Goal: Task Accomplishment & Management: Complete application form

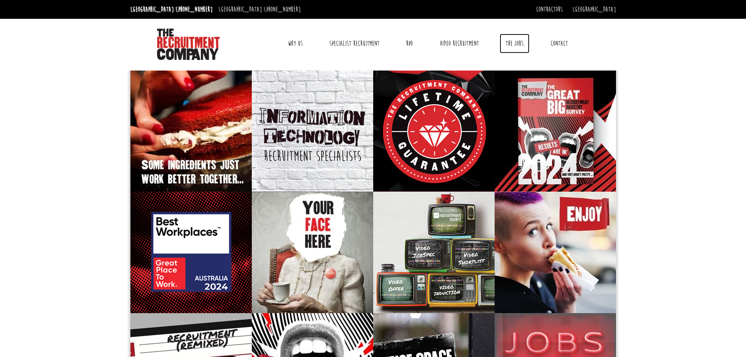
click at [512, 46] on link "The Jobs" at bounding box center [514, 44] width 30 height 20
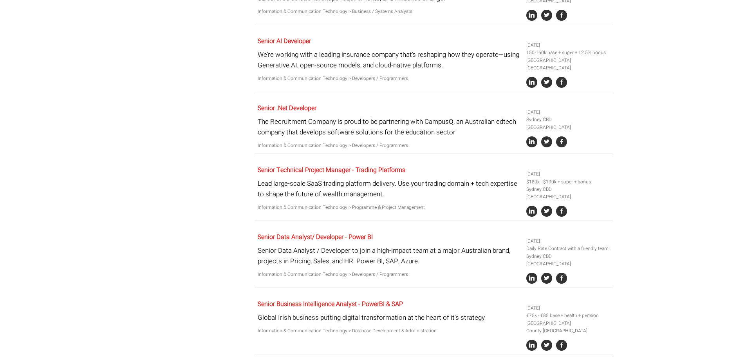
scroll to position [822, 0]
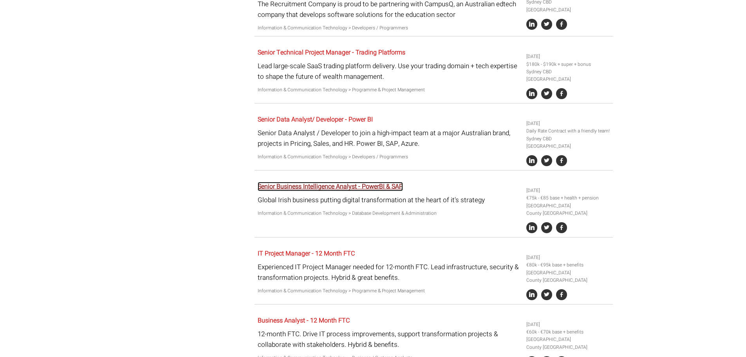
click at [381, 182] on link "Senior Business Intelligence Analyst - PowerBI & SAP" at bounding box center [330, 186] width 145 height 9
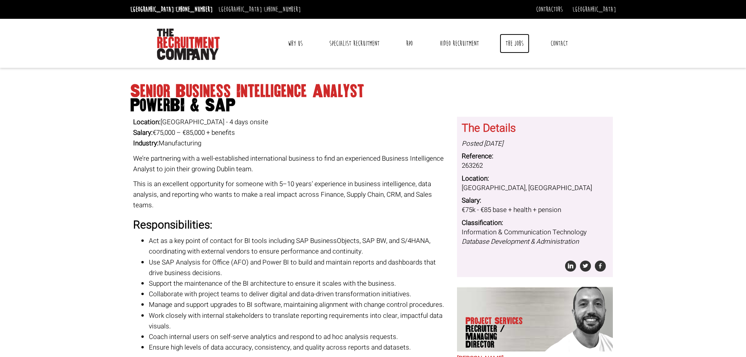
click at [514, 41] on link "The Jobs" at bounding box center [514, 44] width 30 height 20
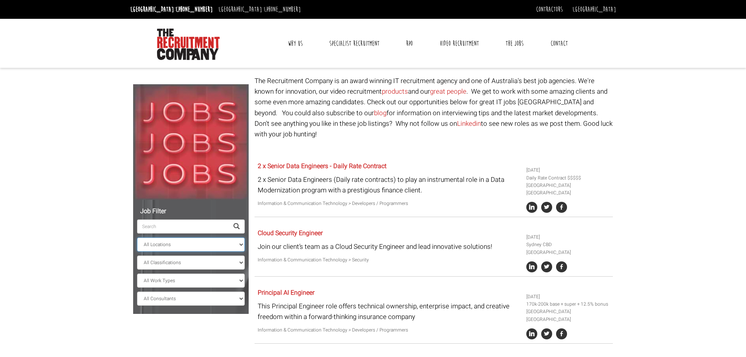
click at [176, 247] on select "All Locations Sydney Melbourne Ireland Sydney CBD Parramatta Circular Quay Nort…" at bounding box center [191, 244] width 108 height 14
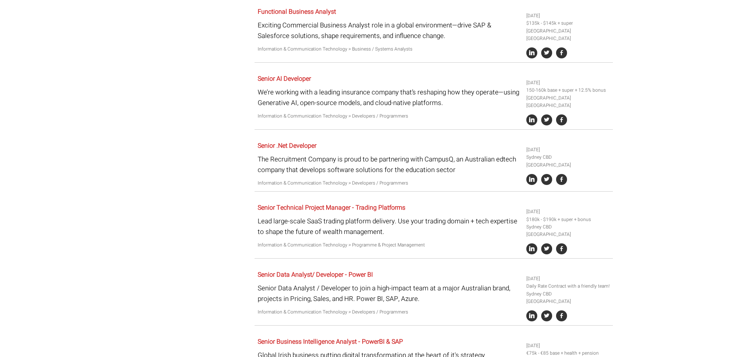
scroll to position [704, 0]
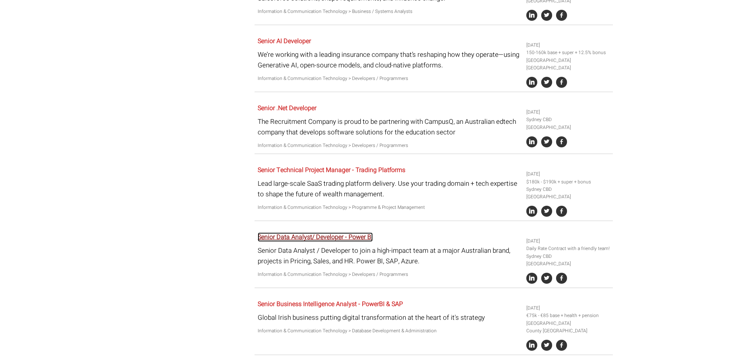
click at [333, 232] on link "Senior Data Analyst/ Developer - Power BI" at bounding box center [315, 236] width 115 height 9
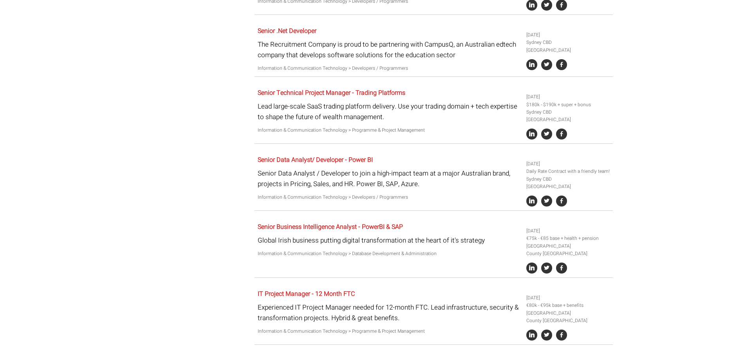
scroll to position [783, 0]
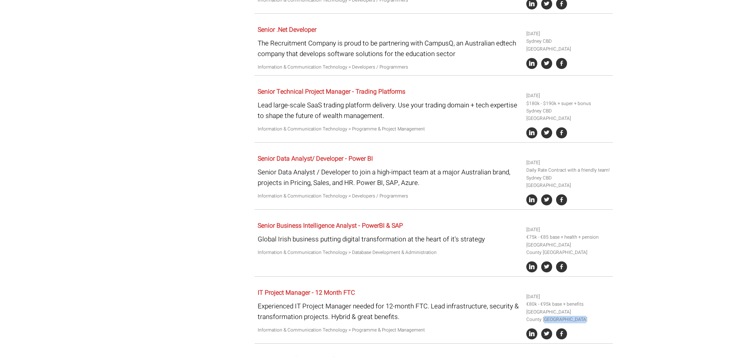
drag, startPoint x: 567, startPoint y: 310, endPoint x: 529, endPoint y: 311, distance: 38.4
click at [529, 311] on li "Ireland County Dublin" at bounding box center [568, 315] width 84 height 15
click at [664, 281] on body "[GEOGRAPHIC_DATA]: [PHONE_NUMBER] [GEOGRAPHIC_DATA]: [PHONE_NUMBER] Contractors…" at bounding box center [373, 118] width 746 height 1802
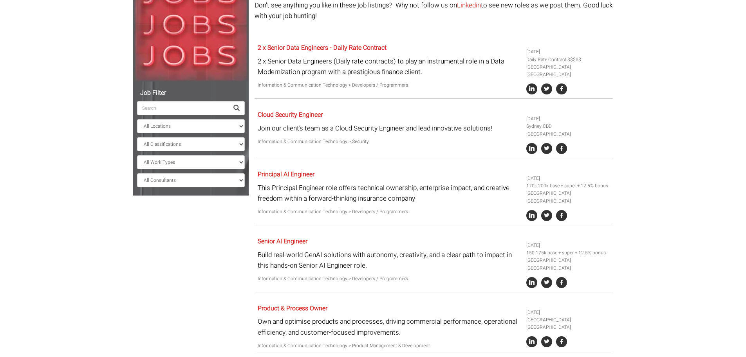
scroll to position [78, 0]
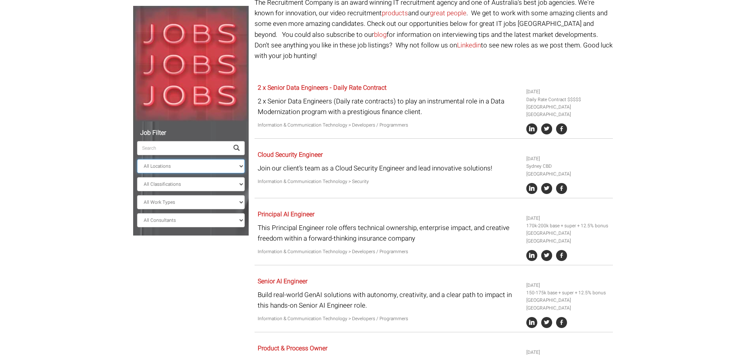
click at [196, 168] on select "All Locations Sydney Melbourne Ireland Sydney CBD Parramatta Circular Quay Nort…" at bounding box center [191, 166] width 108 height 14
click at [137, 159] on select "All Locations Sydney Melbourne Ireland Sydney CBD Parramatta Circular Quay Nort…" at bounding box center [191, 166] width 108 height 14
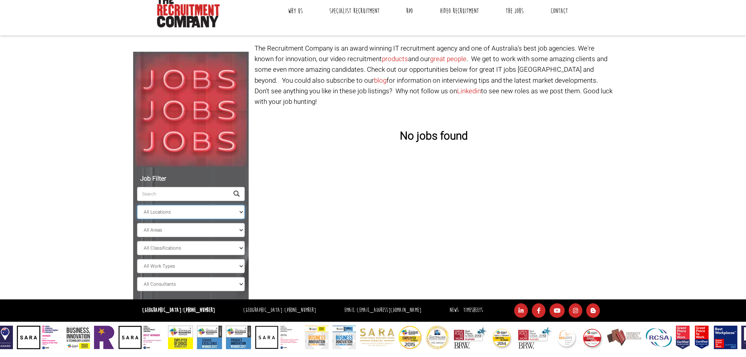
scroll to position [32, 0]
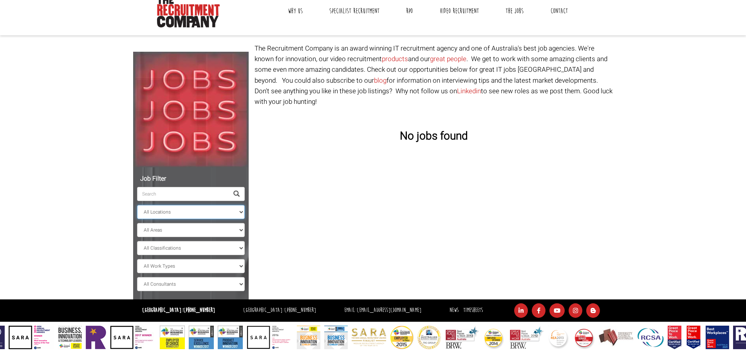
click at [174, 213] on select "All Locations Sydney Melbourne Ireland Sydney CBD Parramatta Circular Quay Nort…" at bounding box center [191, 212] width 108 height 14
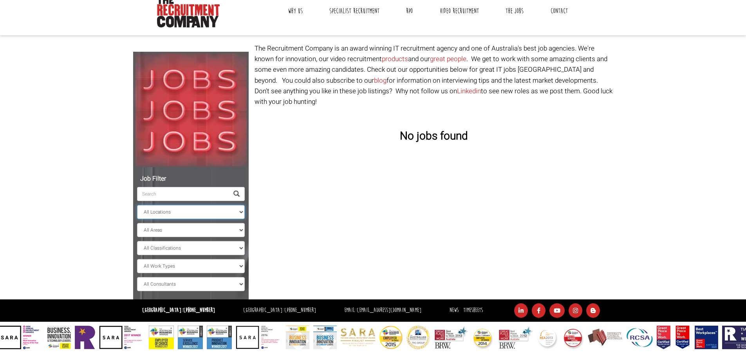
click at [137, 205] on select "All Locations Sydney Melbourne Ireland Sydney CBD Parramatta Circular Quay Nort…" at bounding box center [191, 212] width 108 height 14
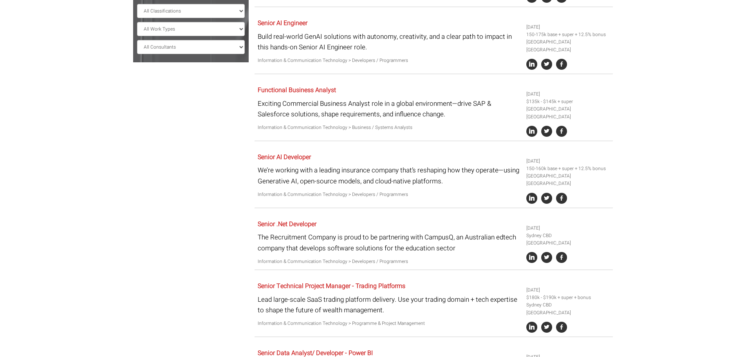
scroll to position [352, 0]
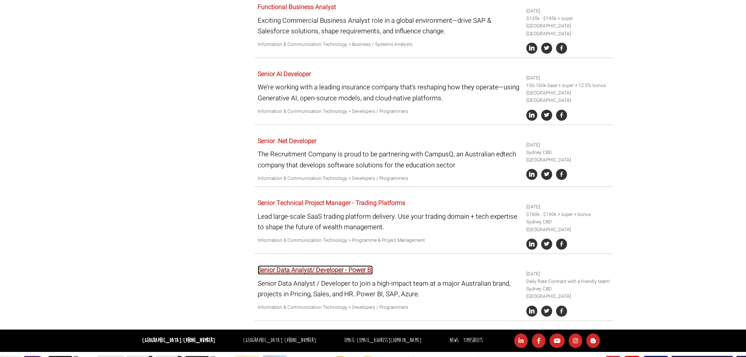
click at [337, 265] on link "Senior Data Analyst/ Developer - Power BI" at bounding box center [315, 269] width 115 height 9
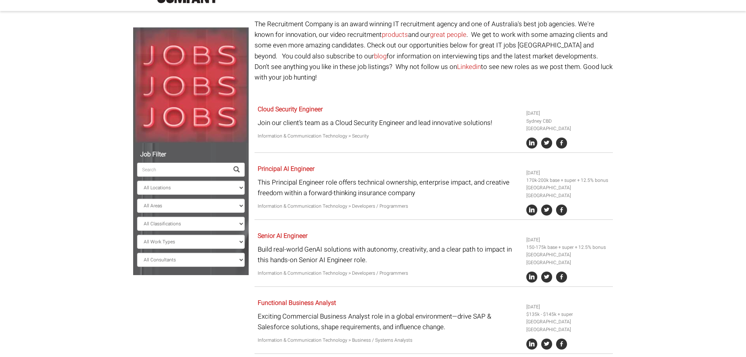
scroll to position [39, 0]
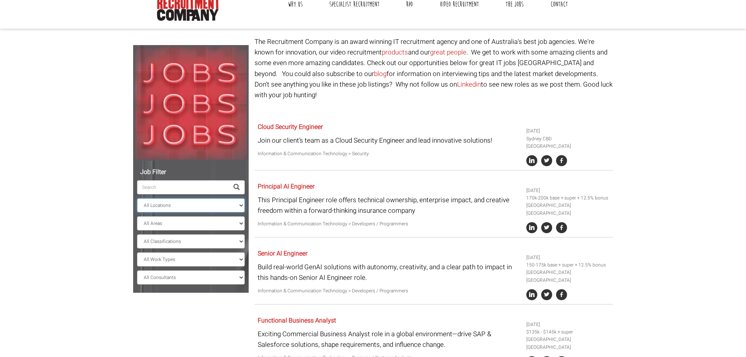
click at [187, 202] on select "All Locations Sydney Melbourne Ireland Sydney CBD Parramatta Circular Quay Nort…" at bounding box center [191, 205] width 108 height 14
click at [137, 198] on select "All Locations Sydney Melbourne Ireland Sydney CBD Parramatta Circular Quay Nort…" at bounding box center [191, 205] width 108 height 14
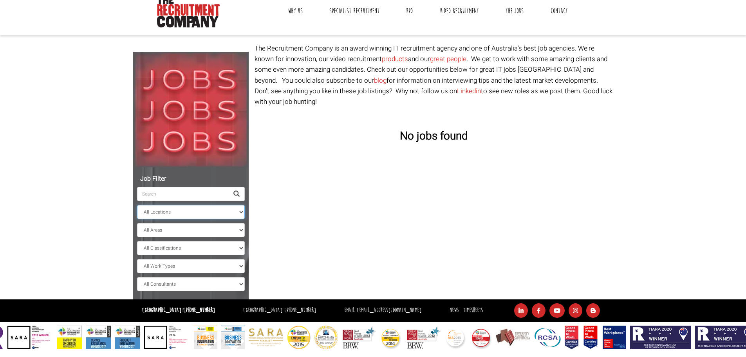
scroll to position [32, 0]
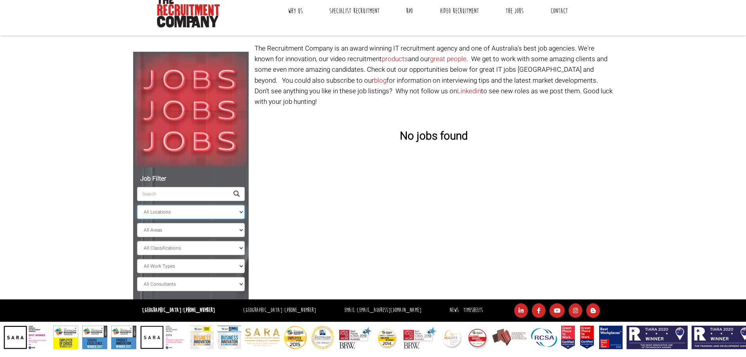
click at [191, 216] on select "All Locations Sydney Melbourne Ireland Sydney CBD Parramatta Circular Quay Nort…" at bounding box center [191, 212] width 108 height 14
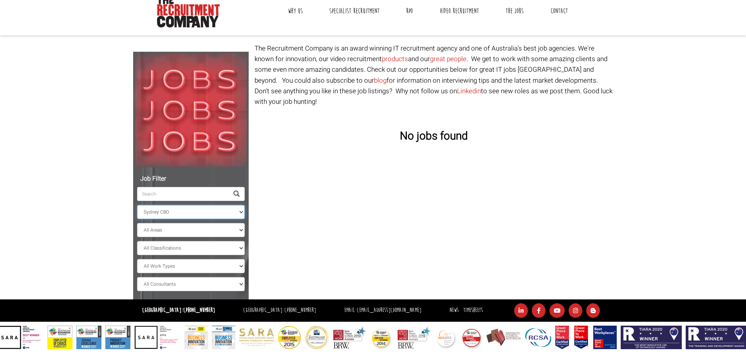
click at [137, 205] on select "All Locations Sydney Melbourne Ireland Sydney CBD Parramatta Circular Quay Nort…" at bounding box center [191, 212] width 108 height 14
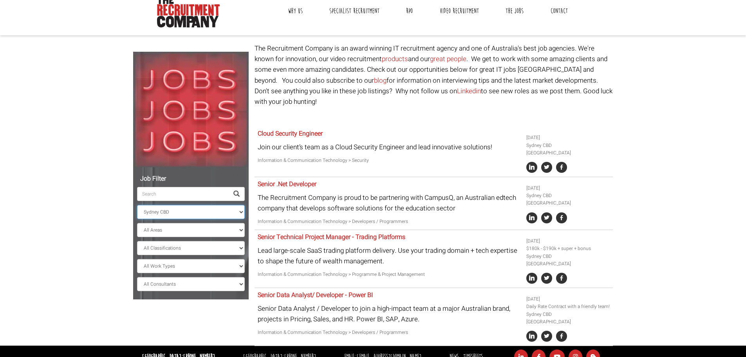
scroll to position [39, 0]
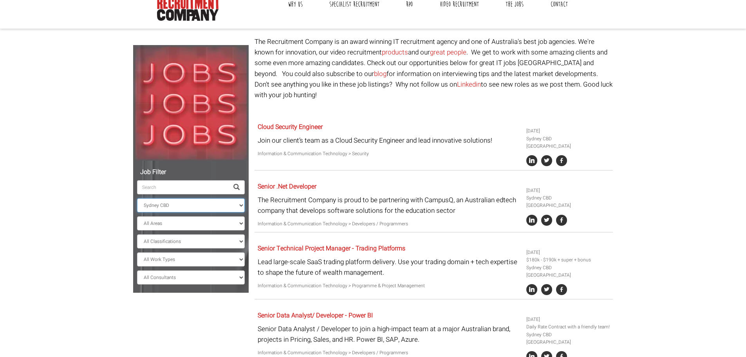
click at [211, 207] on select "All Locations Sydney Melbourne Ireland Sydney CBD Parramatta Circular Quay Nort…" at bounding box center [191, 205] width 108 height 14
click at [137, 198] on select "All Locations Sydney Melbourne Ireland Sydney CBD Parramatta Circular Quay Nort…" at bounding box center [191, 205] width 108 height 14
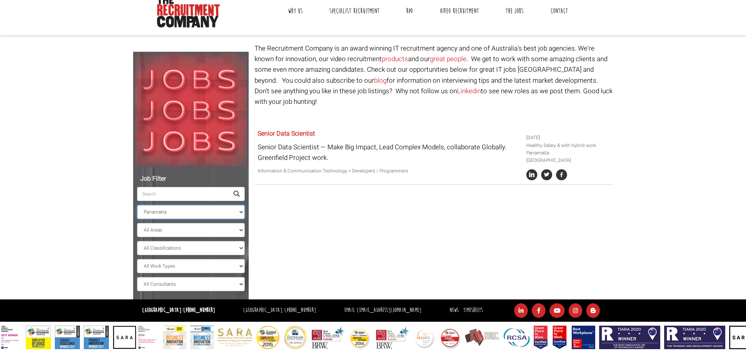
scroll to position [32, 0]
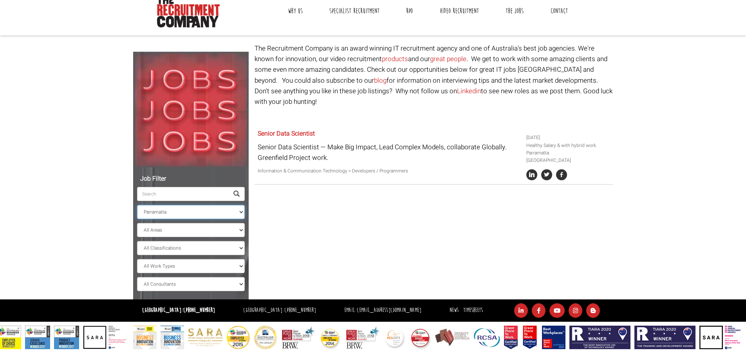
click at [178, 209] on select "All Locations Sydney Melbourne Ireland Sydney CBD Parramatta Circular Quay Nort…" at bounding box center [191, 212] width 108 height 14
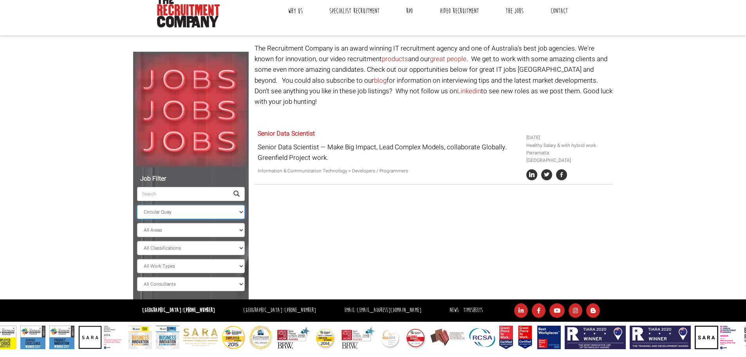
click at [137, 205] on select "All Locations Sydney Melbourne Ireland Sydney CBD Parramatta Circular Quay Nort…" at bounding box center [191, 212] width 108 height 14
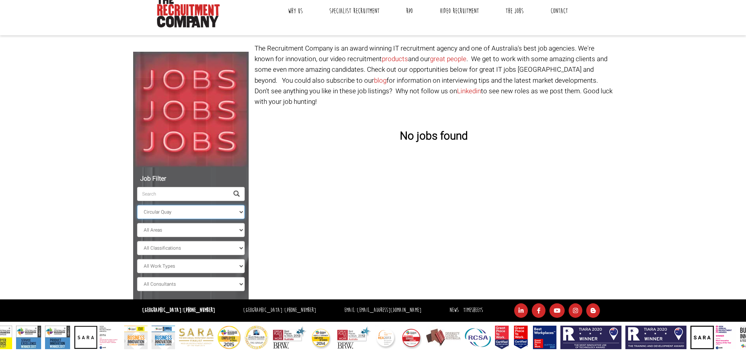
click at [177, 213] on select "All Locations Sydney Melbourne Ireland Sydney CBD Parramatta Circular Quay Nort…" at bounding box center [191, 212] width 108 height 14
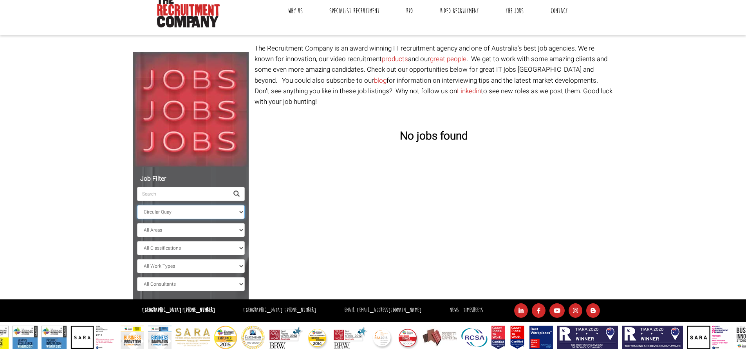
click at [137, 205] on select "All Locations Sydney Melbourne Ireland Sydney CBD Parramatta Circular Quay Nort…" at bounding box center [191, 212] width 108 height 14
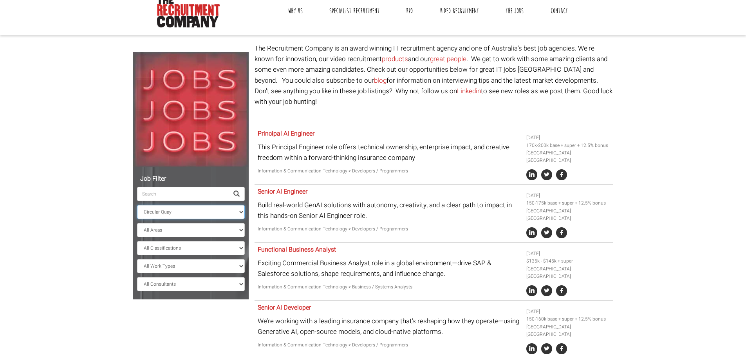
scroll to position [39, 0]
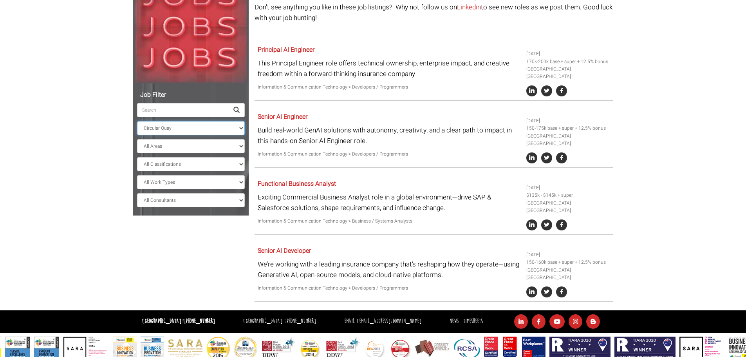
scroll to position [117, 0]
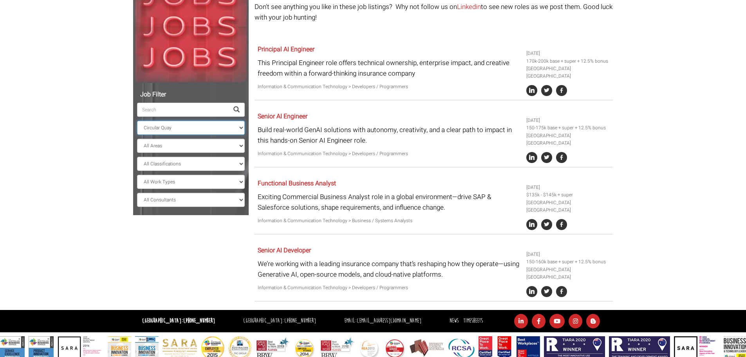
click at [194, 125] on select "All Locations Sydney Melbourne Ireland Sydney CBD Parramatta Circular Quay Nort…" at bounding box center [191, 128] width 108 height 14
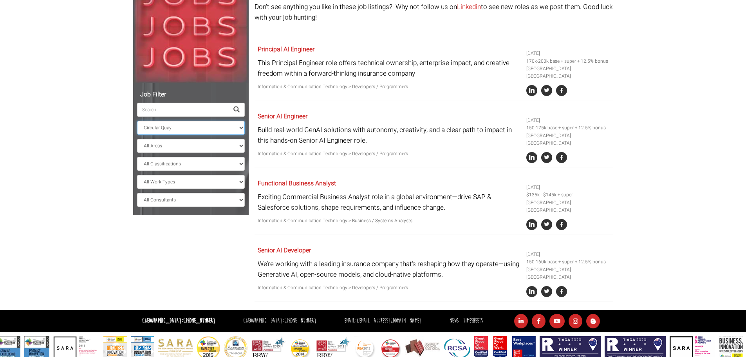
click at [137, 121] on select "All Locations Sydney Melbourne Ireland Sydney CBD Parramatta Circular Quay Nort…" at bounding box center [191, 128] width 108 height 14
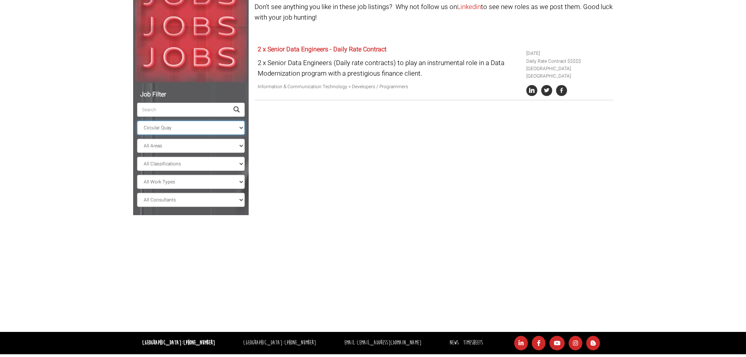
scroll to position [32, 0]
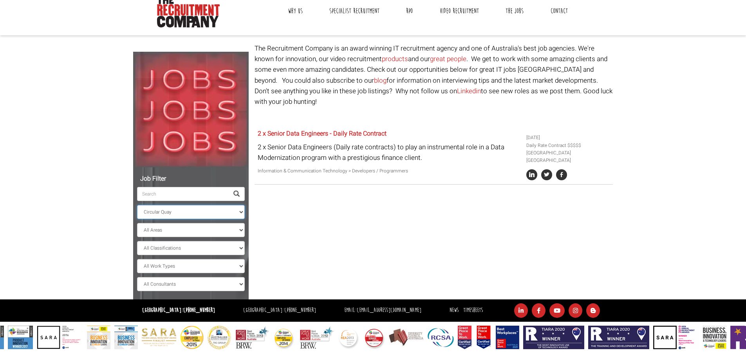
click at [188, 209] on select "All Locations Sydney Melbourne Ireland Sydney CBD Parramatta Circular Quay Nort…" at bounding box center [191, 212] width 108 height 14
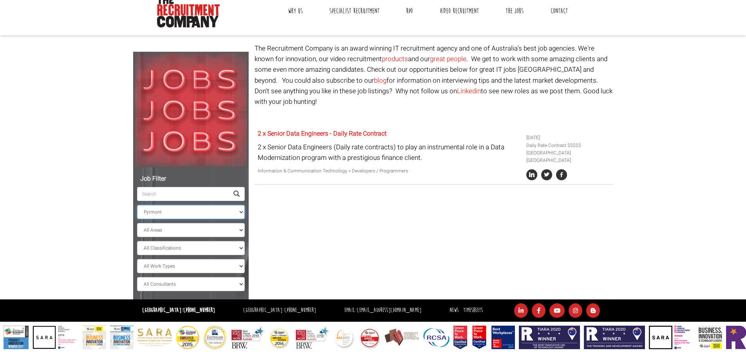
click at [137, 205] on select "All Locations Sydney Melbourne Ireland Sydney CBD Parramatta Circular Quay Nort…" at bounding box center [191, 212] width 108 height 14
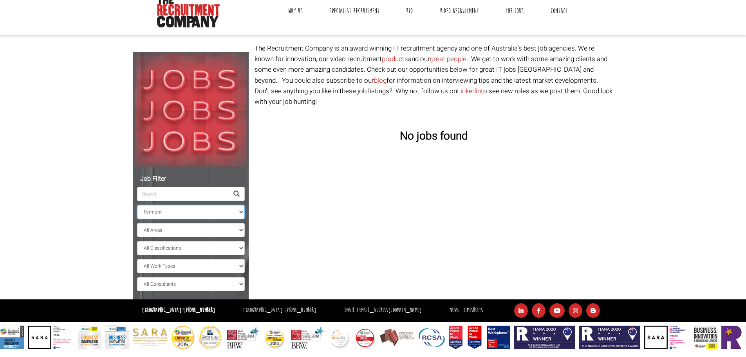
click at [185, 214] on select "All Locations Sydney Melbourne Ireland Sydney CBD Parramatta Circular Quay Nort…" at bounding box center [191, 212] width 108 height 14
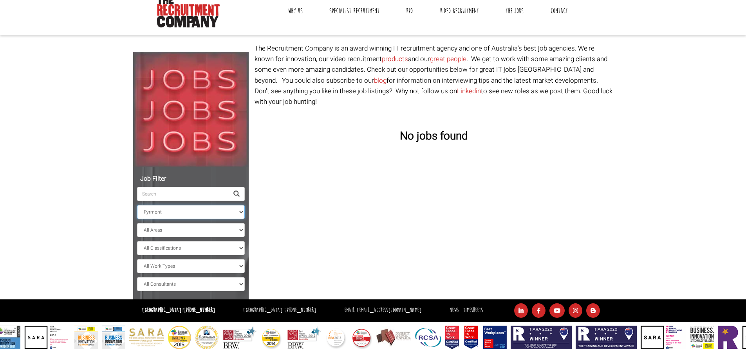
click at [137, 205] on select "All Locations Sydney Melbourne Ireland Sydney CBD Parramatta Circular Quay Nort…" at bounding box center [191, 212] width 108 height 14
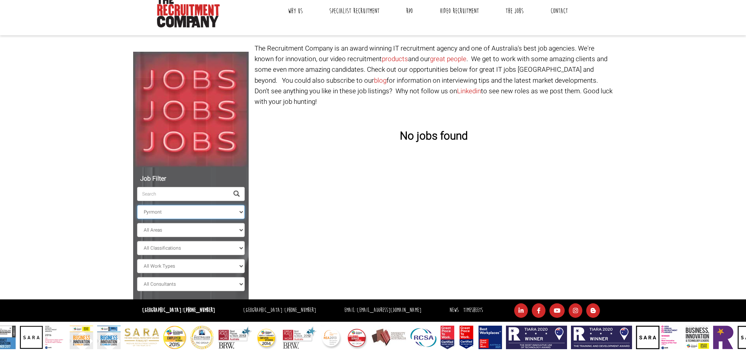
click at [187, 214] on select "All Locations Sydney Melbourne Ireland Sydney CBD Parramatta Circular Quay Nort…" at bounding box center [191, 212] width 108 height 14
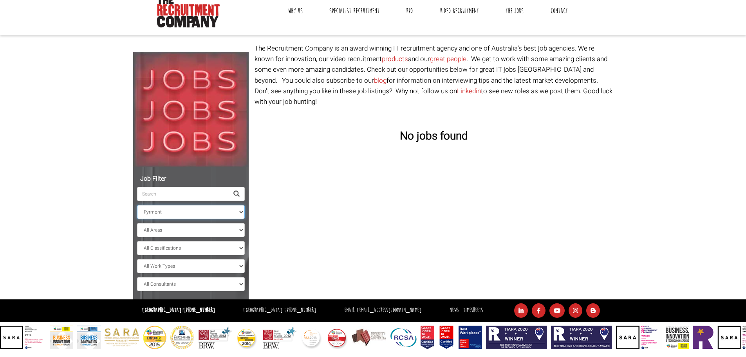
click at [137, 205] on select "All Locations Sydney Melbourne Ireland Sydney CBD Parramatta Circular Quay Nort…" at bounding box center [191, 212] width 108 height 14
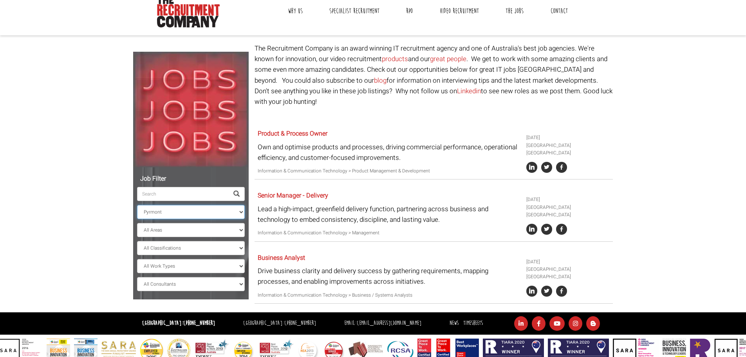
scroll to position [35, 0]
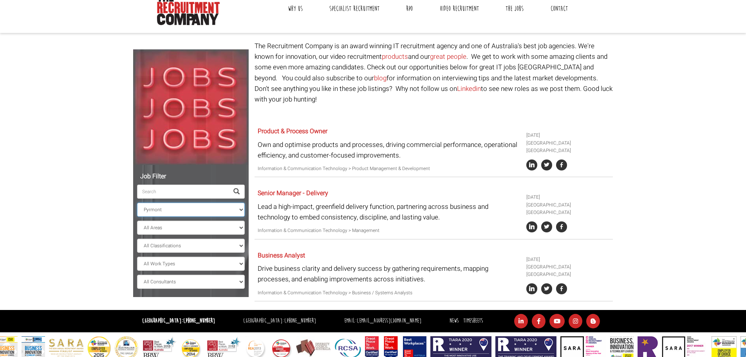
click at [174, 206] on select "All Locations Sydney Melbourne Ireland Sydney CBD Parramatta Circular Quay Nort…" at bounding box center [191, 209] width 108 height 14
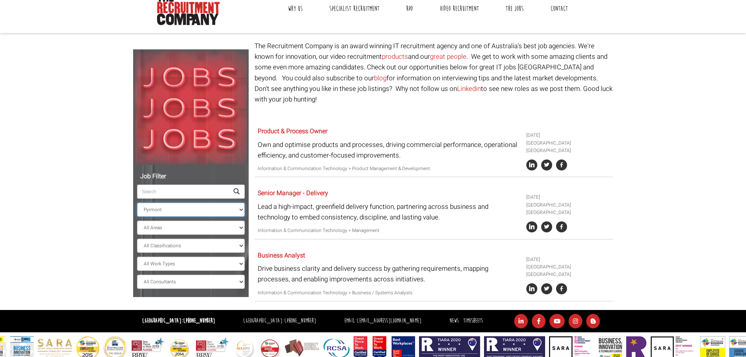
click at [137, 204] on select "All Locations Sydney Melbourne Ireland Sydney CBD Parramatta Circular Quay Nort…" at bounding box center [191, 209] width 108 height 14
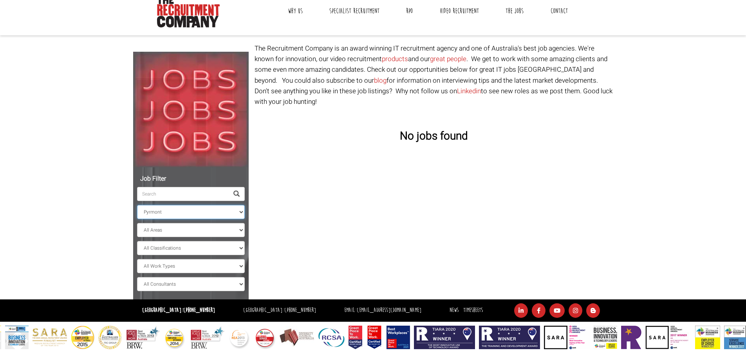
click at [197, 215] on select "All Locations Sydney Melbourne Ireland Sydney CBD Parramatta Circular Quay Nort…" at bounding box center [191, 212] width 108 height 14
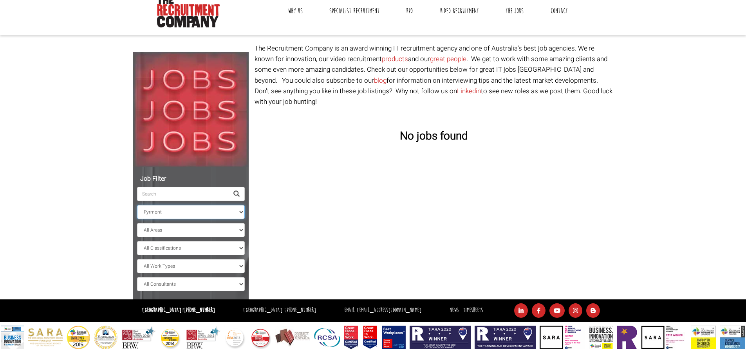
select select "Wollongong"
click at [137, 205] on select "All Locations Sydney Melbourne Ireland Sydney CBD Parramatta Circular Quay Nort…" at bounding box center [191, 212] width 108 height 14
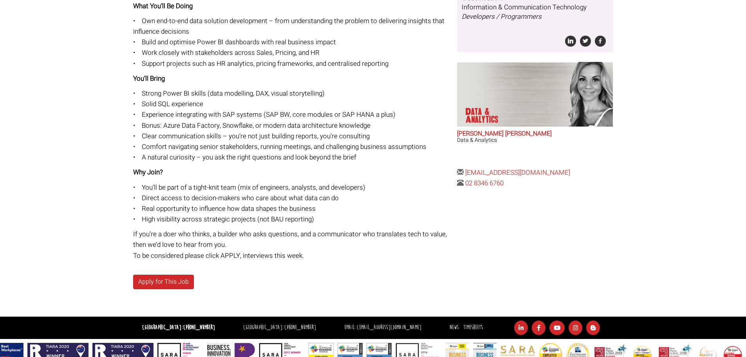
scroll to position [242, 0]
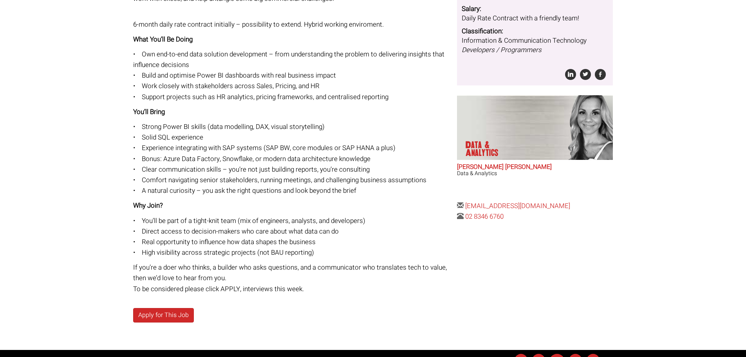
scroll to position [196, 0]
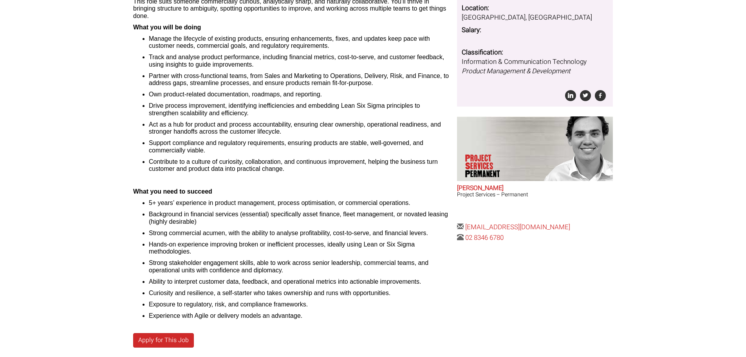
scroll to position [157, 0]
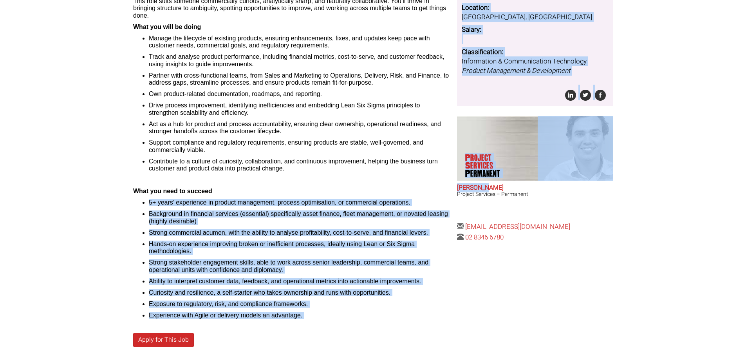
drag, startPoint x: 453, startPoint y: 188, endPoint x: 495, endPoint y: 187, distance: 41.9
click at [495, 187] on div "Product & Process Owner This is an exciting opportunity to take ownership of ex…" at bounding box center [372, 146] width 491 height 455
click at [541, 195] on h3 "Project Services – Permanent" at bounding box center [535, 194] width 156 height 6
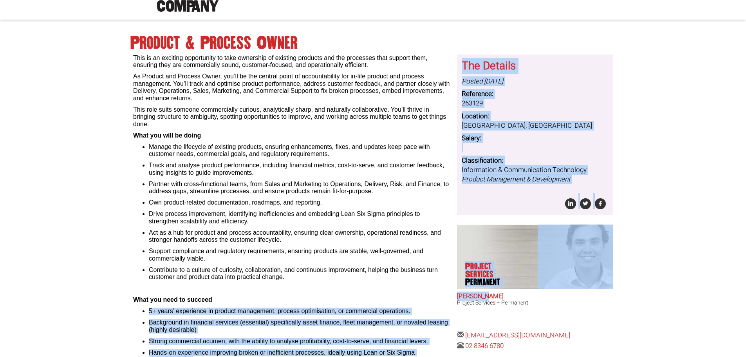
scroll to position [0, 0]
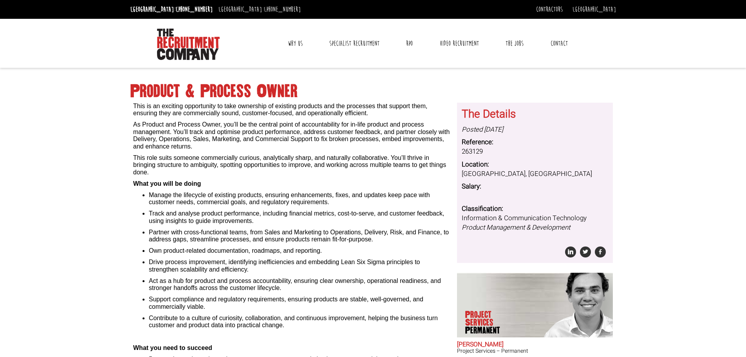
click at [374, 149] on p "As Product and Process Owner, you’ll be the central point of accountability for…" at bounding box center [292, 135] width 318 height 29
click at [355, 46] on link "Specialist Recruitment" at bounding box center [354, 44] width 62 height 20
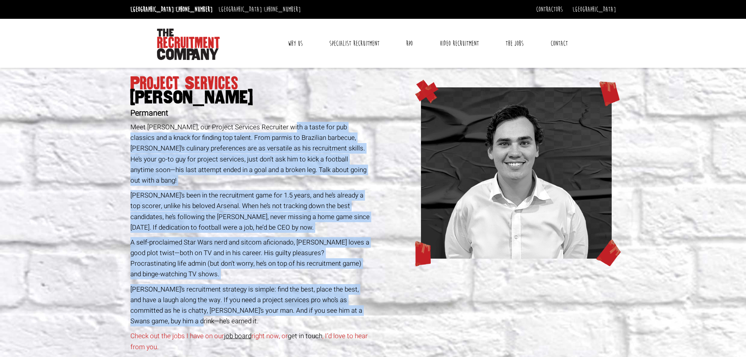
drag, startPoint x: 291, startPoint y: 127, endPoint x: 369, endPoint y: 308, distance: 197.2
click at [369, 308] on div "Project Services Sam McKay Permanent Meet Sam McKay, our Project Services Recru…" at bounding box center [250, 251] width 246 height 367
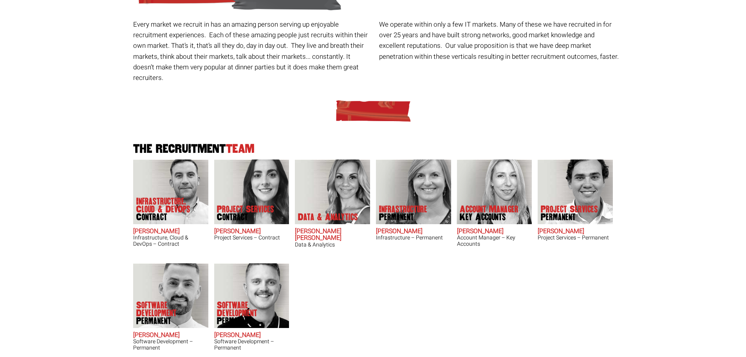
scroll to position [117, 0]
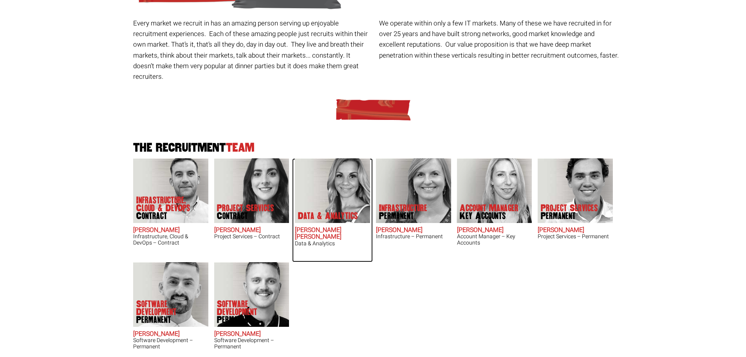
click at [344, 227] on h2 "[PERSON_NAME] [PERSON_NAME]" at bounding box center [332, 234] width 75 height 14
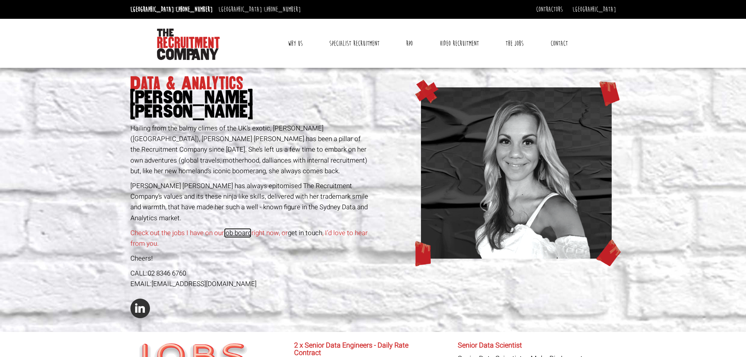
click at [232, 228] on link "job board" at bounding box center [237, 233] width 27 height 10
drag, startPoint x: 129, startPoint y: 95, endPoint x: 300, endPoint y: 102, distance: 170.8
click at [300, 102] on div "Data & Analytics [PERSON_NAME] [PERSON_NAME] [PERSON_NAME] from the balmy clime…" at bounding box center [250, 200] width 246 height 264
copy span "Anna-Maria Julie"
click at [304, 47] on link "Why Us" at bounding box center [295, 44] width 27 height 20
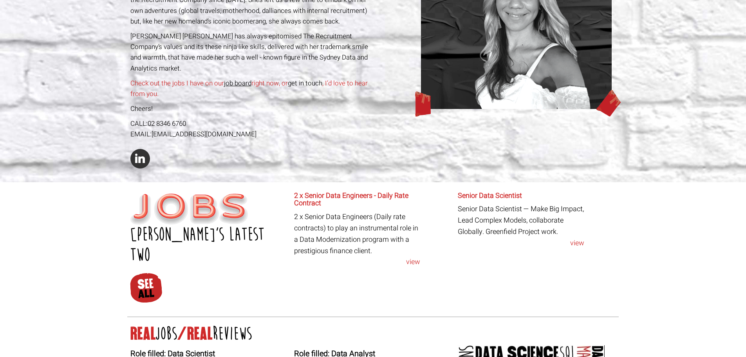
scroll to position [235, 0]
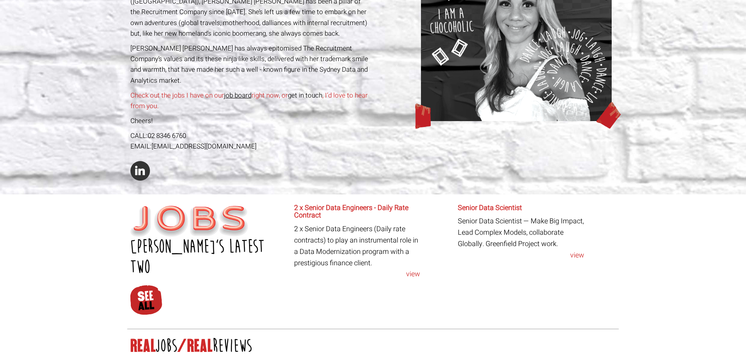
scroll to position [0, 0]
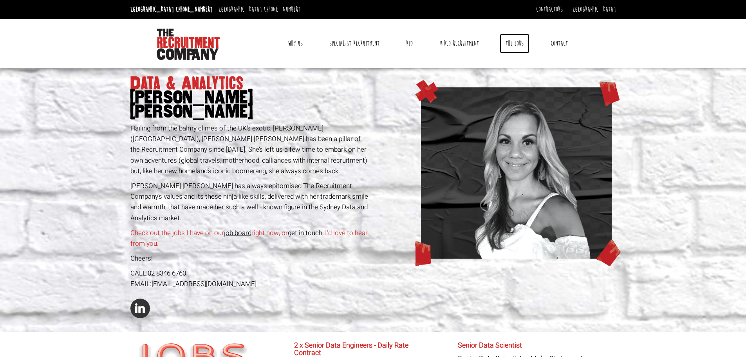
click at [518, 43] on link "The Jobs" at bounding box center [514, 44] width 30 height 20
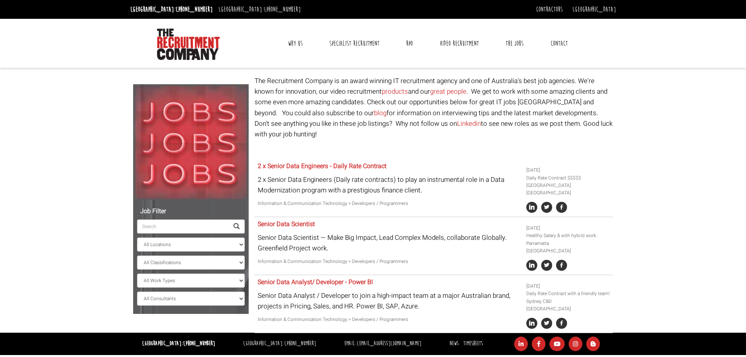
select select "[PERSON_NAME] [PERSON_NAME]"
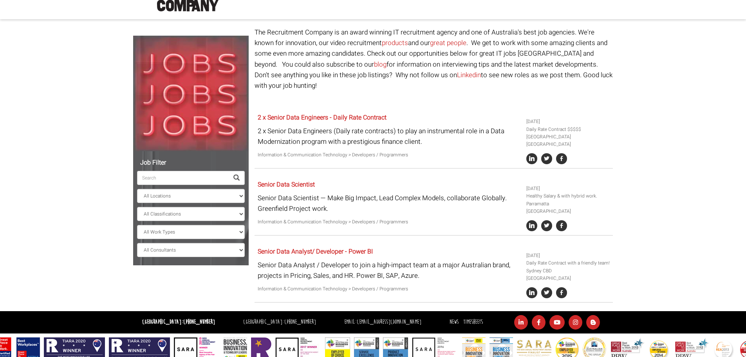
scroll to position [50, 0]
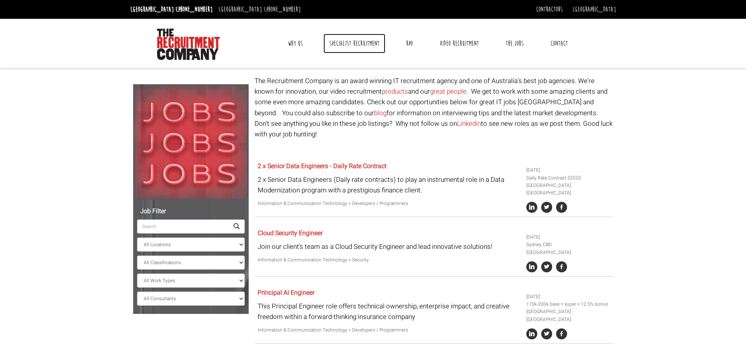
click at [353, 47] on link "Specialist Recruitment" at bounding box center [354, 44] width 62 height 20
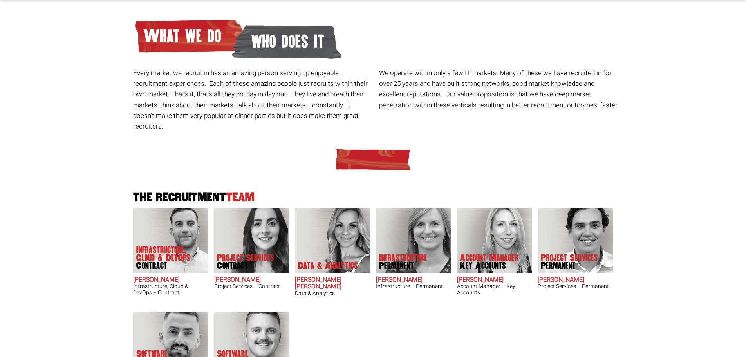
scroll to position [78, 0]
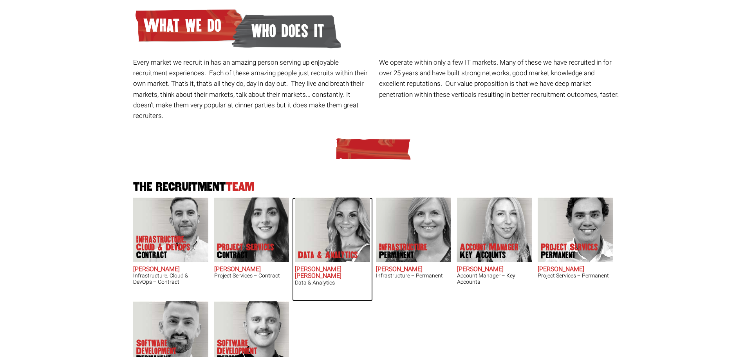
click at [341, 214] on img at bounding box center [332, 229] width 75 height 65
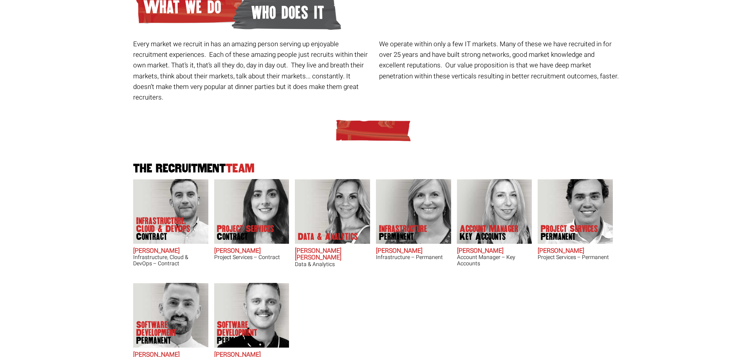
scroll to position [0, 0]
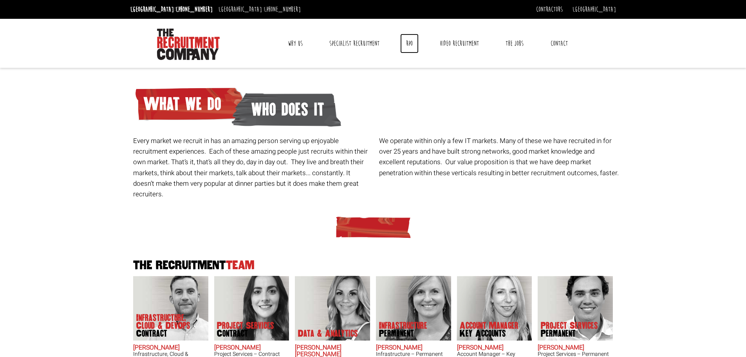
click at [410, 48] on link "RPO" at bounding box center [409, 44] width 18 height 20
click at [514, 44] on link "The Jobs" at bounding box center [514, 44] width 30 height 20
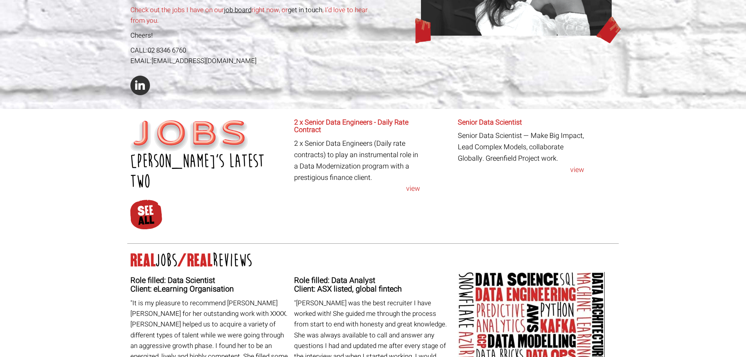
scroll to position [235, 0]
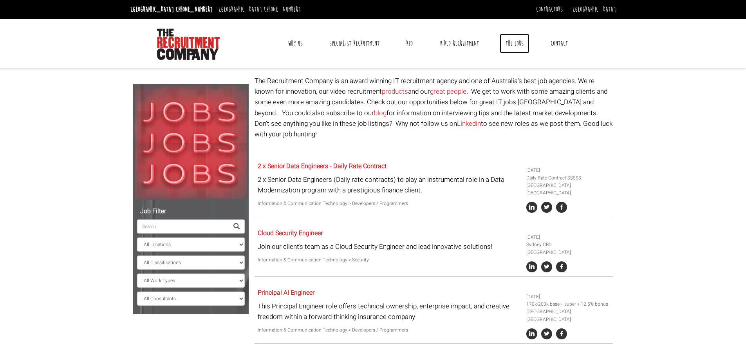
click at [512, 42] on link "The Jobs" at bounding box center [514, 44] width 30 height 20
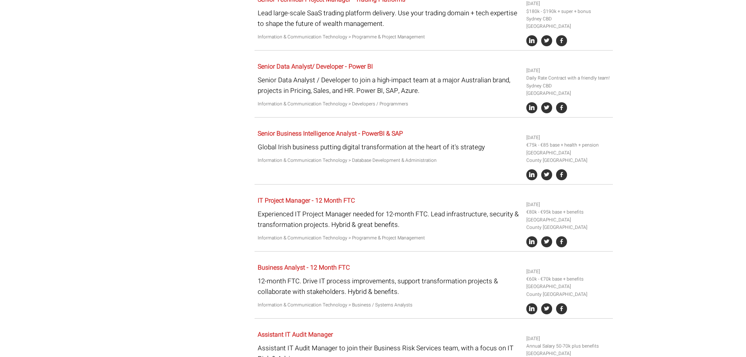
scroll to position [861, 0]
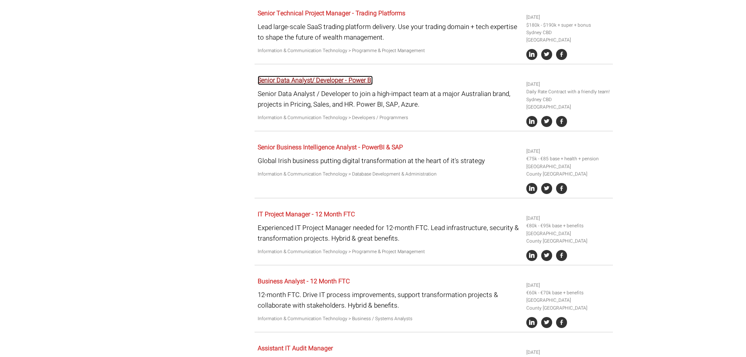
click at [355, 76] on link "Senior Data Analyst/ Developer - Power BI" at bounding box center [315, 80] width 115 height 9
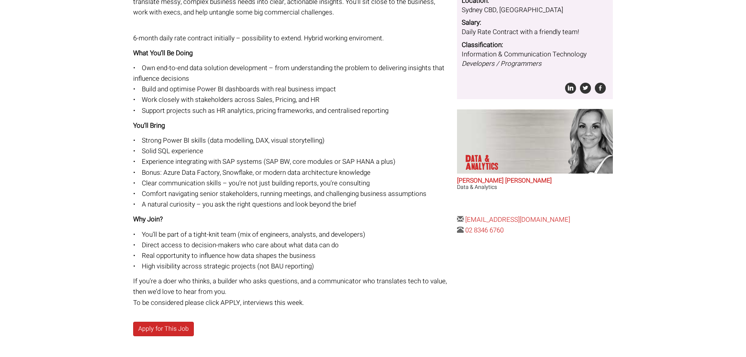
scroll to position [196, 0]
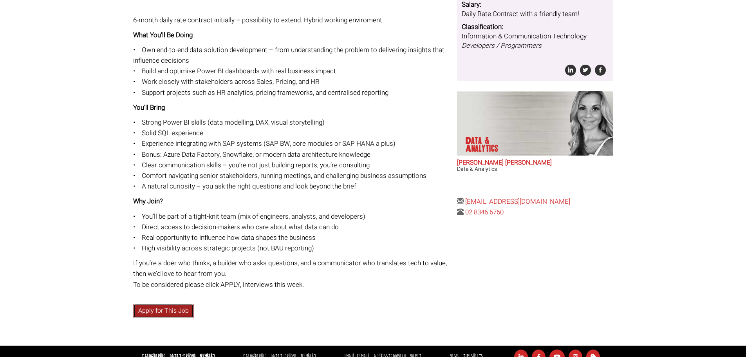
click at [179, 313] on link "Apply for This Job" at bounding box center [163, 310] width 61 height 14
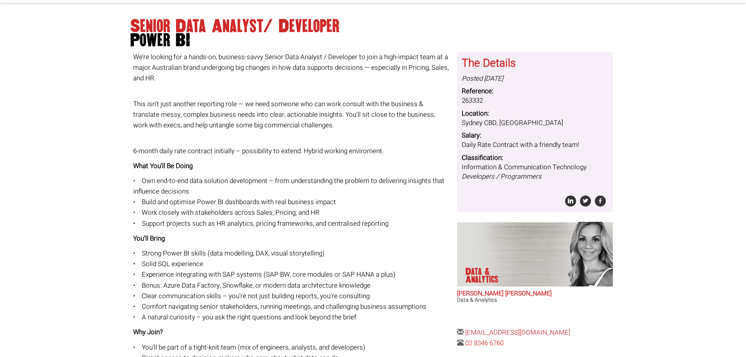
scroll to position [0, 0]
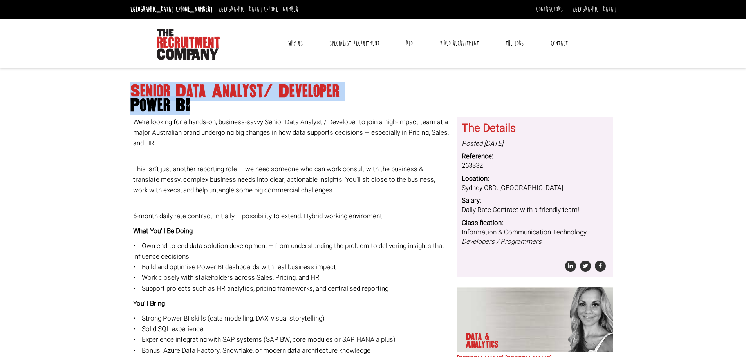
drag, startPoint x: 123, startPoint y: 90, endPoint x: 201, endPoint y: 106, distance: 79.4
click at [201, 106] on body "[GEOGRAPHIC_DATA]: [PHONE_NUMBER] [GEOGRAPHIC_DATA]: [PHONE_NUMBER] Contractors…" at bounding box center [373, 295] width 746 height 591
click at [466, 188] on dd "Sydney CBD, [GEOGRAPHIC_DATA]" at bounding box center [534, 187] width 146 height 9
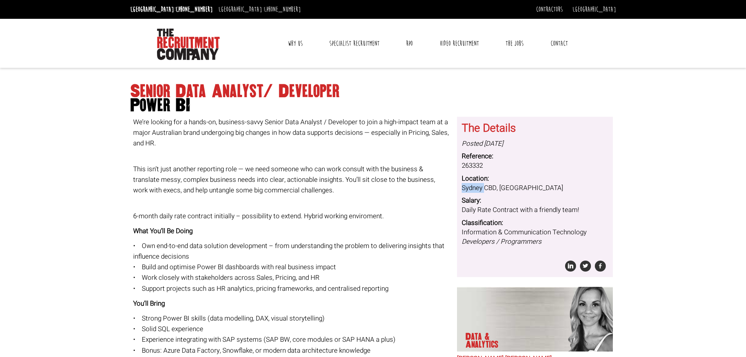
click at [466, 188] on dd "Sydney CBD, [GEOGRAPHIC_DATA]" at bounding box center [534, 187] width 146 height 9
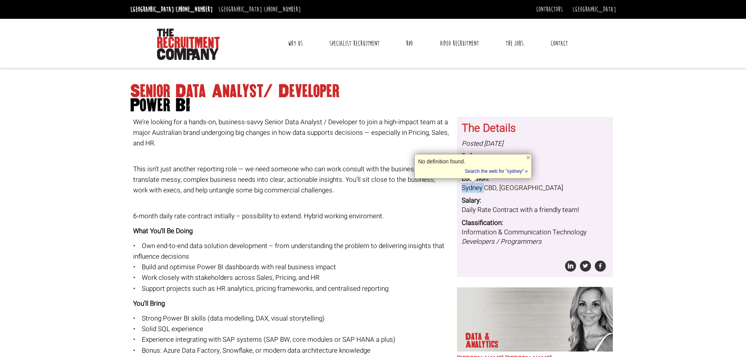
copy dd "[GEOGRAPHIC_DATA]"
drag, startPoint x: 676, startPoint y: 188, endPoint x: 679, endPoint y: 198, distance: 10.3
click at [676, 188] on body "[GEOGRAPHIC_DATA]: [PHONE_NUMBER] [GEOGRAPHIC_DATA]: [PHONE_NUMBER] Contractors…" at bounding box center [373, 295] width 746 height 591
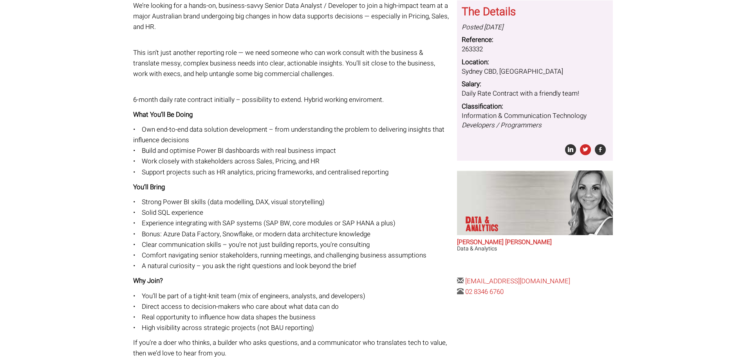
scroll to position [117, 0]
